Goal: Task Accomplishment & Management: Manage account settings

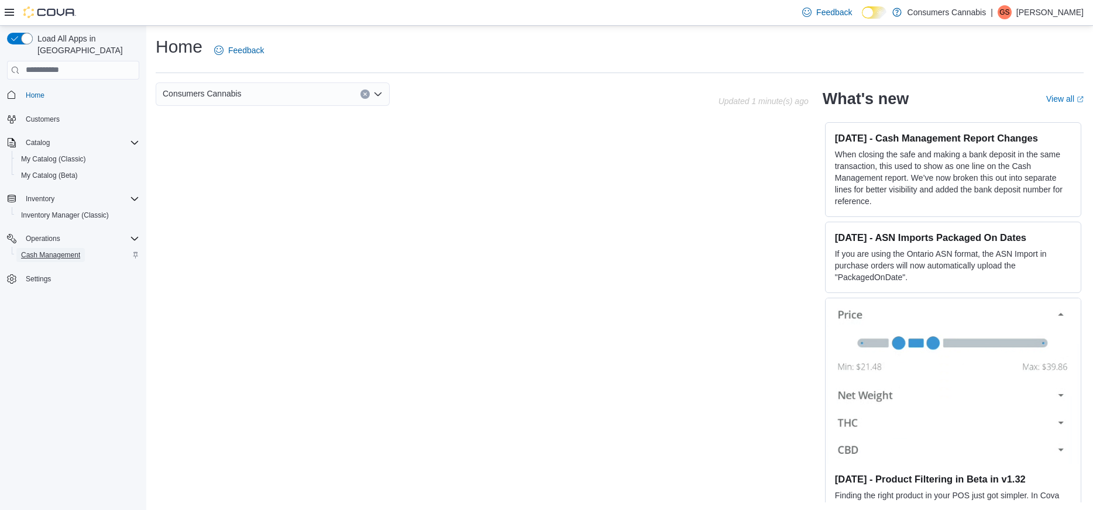
click at [80, 250] on span "Cash Management" at bounding box center [50, 254] width 59 height 9
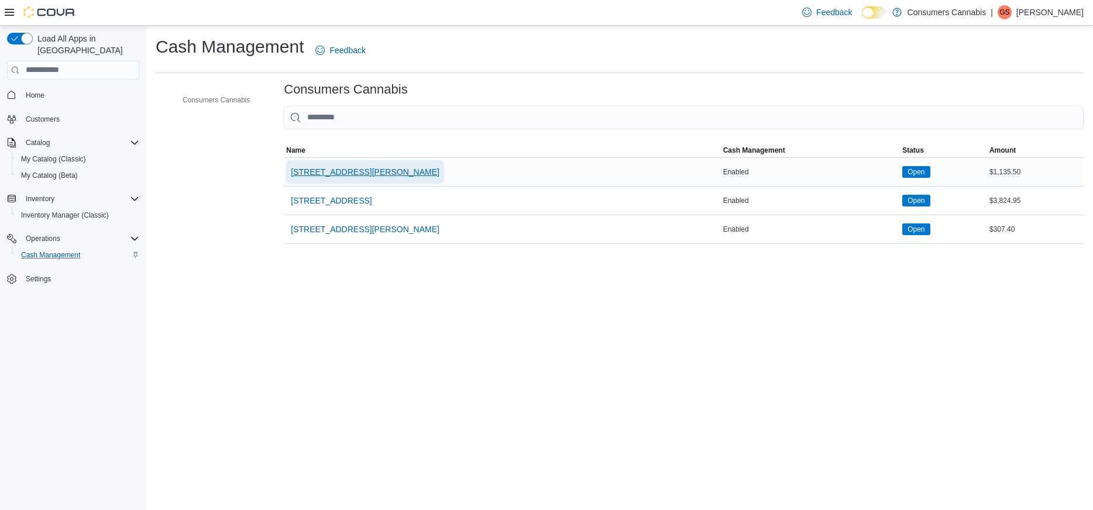
click at [343, 174] on span "[STREET_ADDRESS][PERSON_NAME]" at bounding box center [365, 172] width 149 height 12
